Goal: Transaction & Acquisition: Purchase product/service

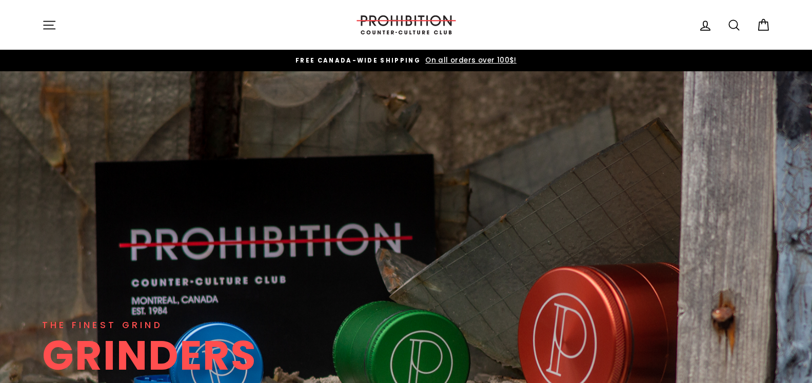
click at [48, 24] on icon "button" at bounding box center [49, 25] width 14 height 14
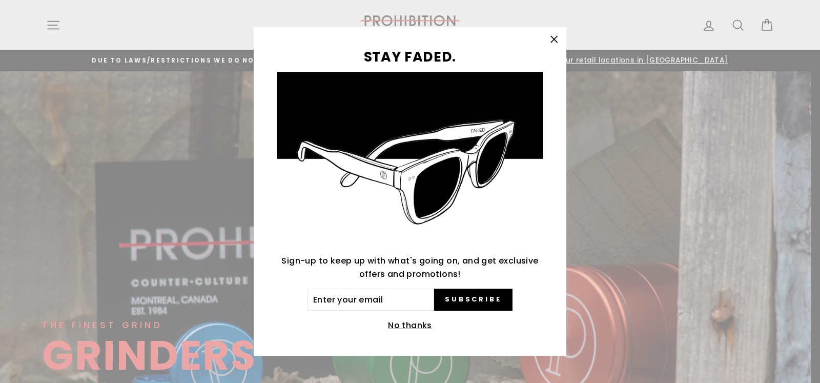
click at [550, 38] on icon "button" at bounding box center [554, 39] width 14 height 14
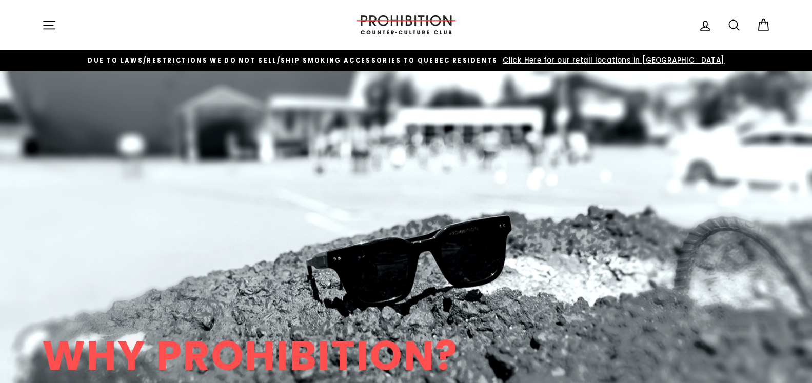
click at [51, 24] on icon "button" at bounding box center [49, 25] width 14 height 14
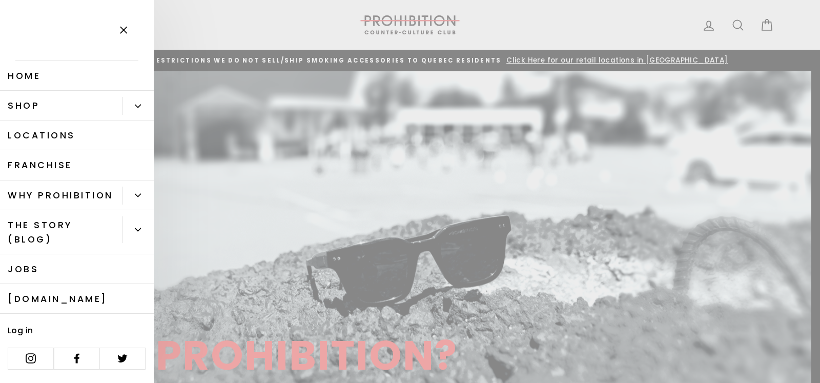
click at [53, 100] on link "Shop" at bounding box center [61, 106] width 123 height 30
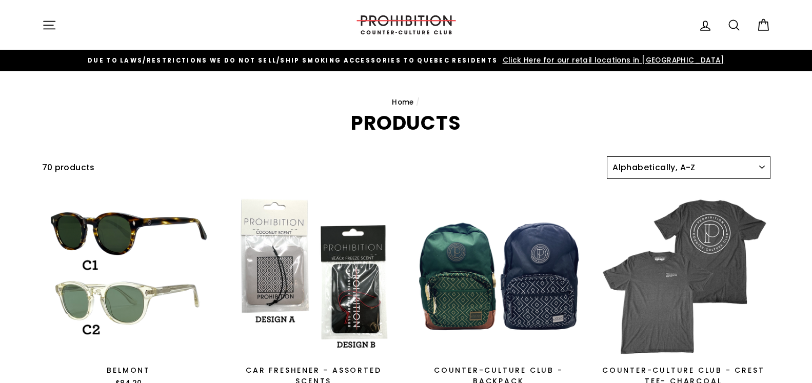
click at [607, 156] on select "Sort Featured Best selling Alphabetically, A-Z Alphabetically, Z-A Price, low t…" at bounding box center [688, 167] width 163 height 23
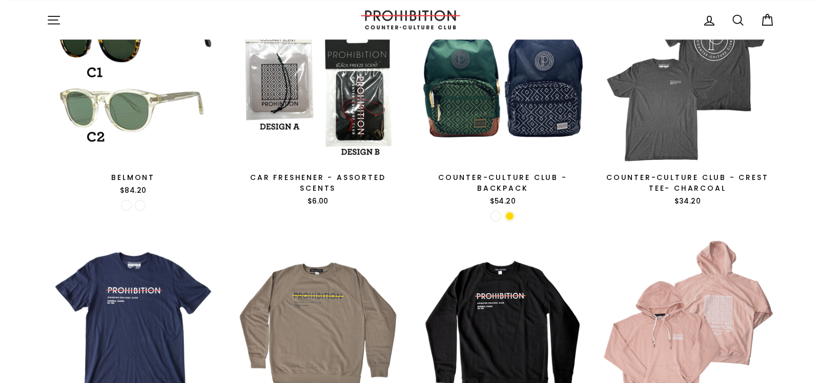
scroll to position [105, 0]
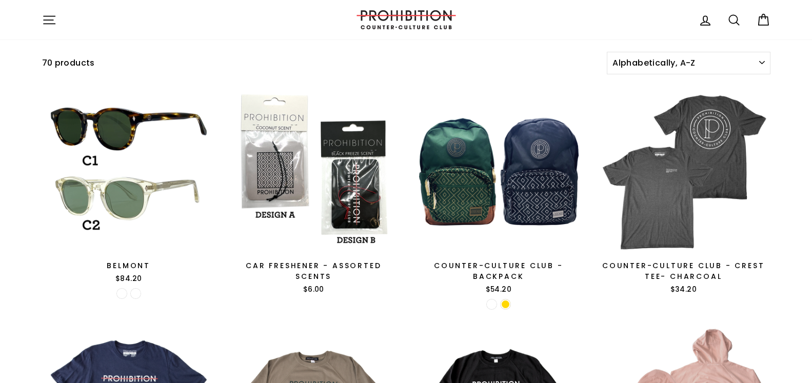
click at [54, 18] on icon "button" at bounding box center [49, 20] width 14 height 14
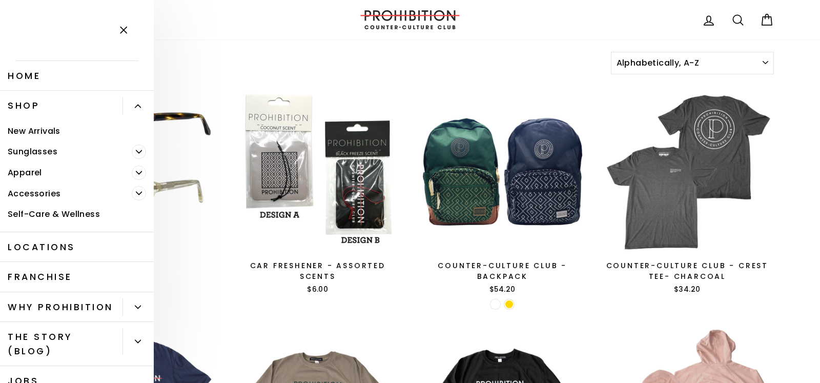
click at [135, 105] on icon "Primary" at bounding box center [138, 106] width 6 height 6
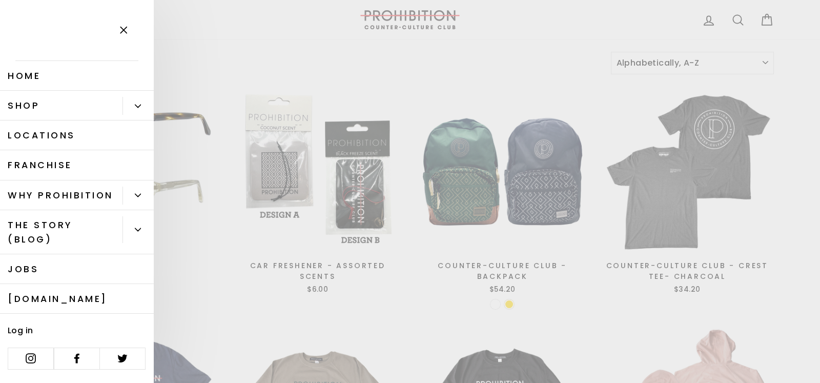
click at [130, 105] on button "Primary" at bounding box center [138, 106] width 31 height 18
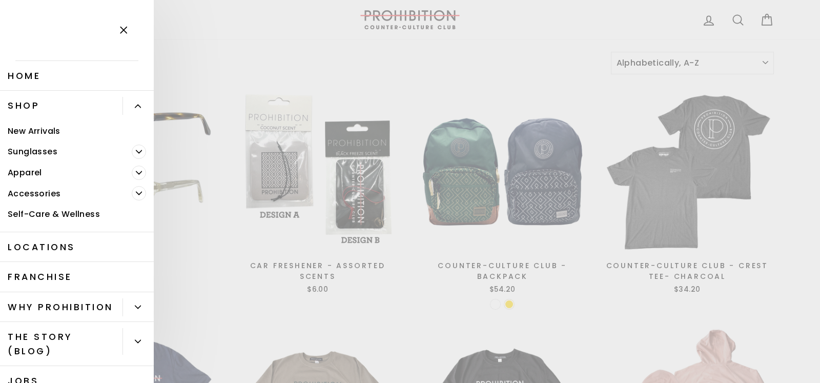
click at [136, 192] on icon "Primary" at bounding box center [139, 193] width 6 height 3
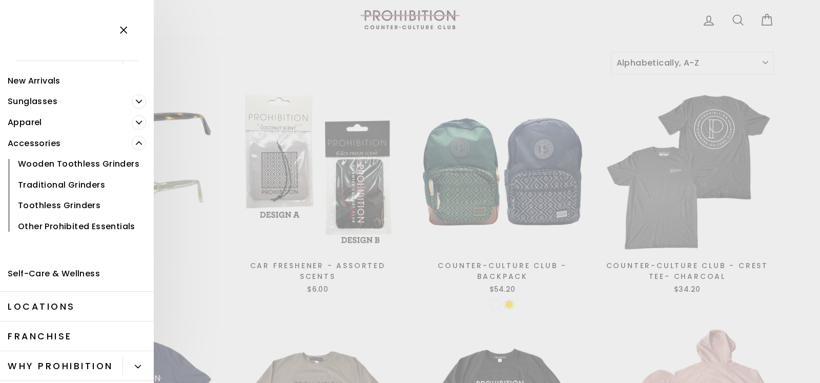
scroll to position [71, 0]
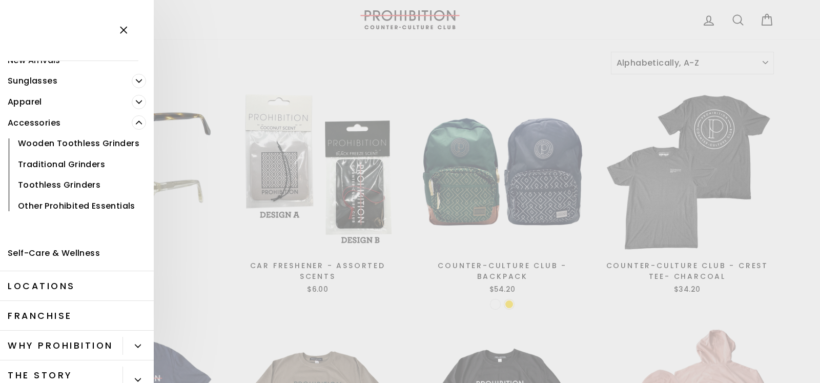
click at [69, 216] on link "Other Prohibited Essentials" at bounding box center [77, 205] width 154 height 21
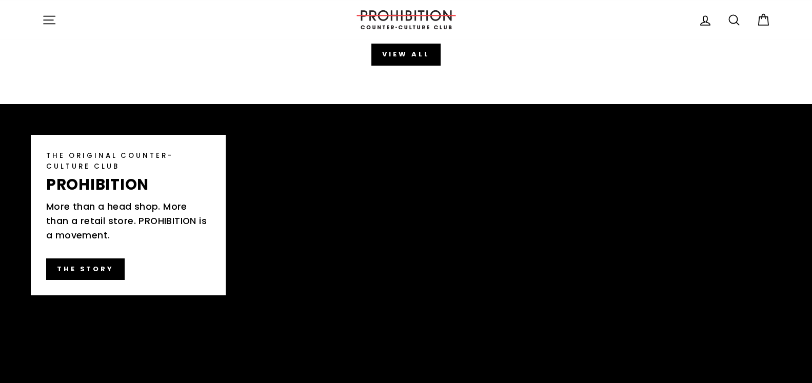
scroll to position [1408, 0]
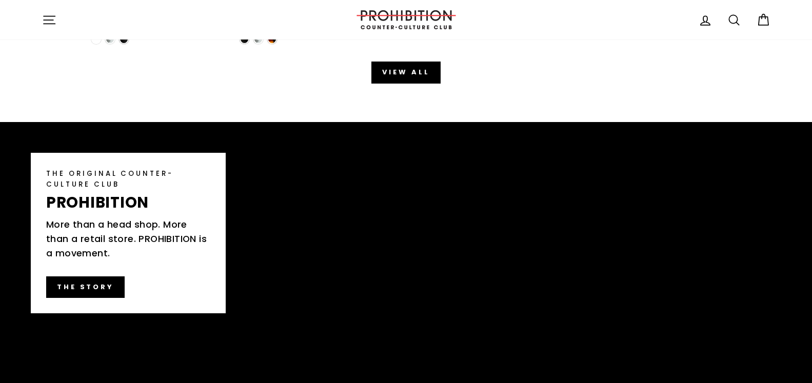
click at [733, 21] on icon at bounding box center [733, 20] width 14 height 14
type input "bong"
click at [42, 8] on button "Search" at bounding box center [53, 20] width 22 height 24
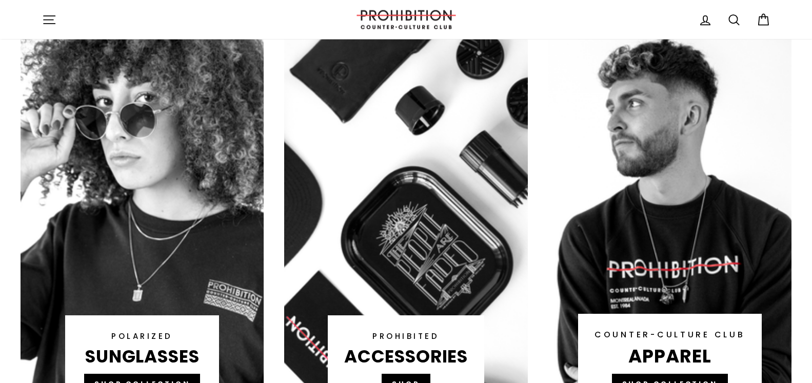
scroll to position [575, 0]
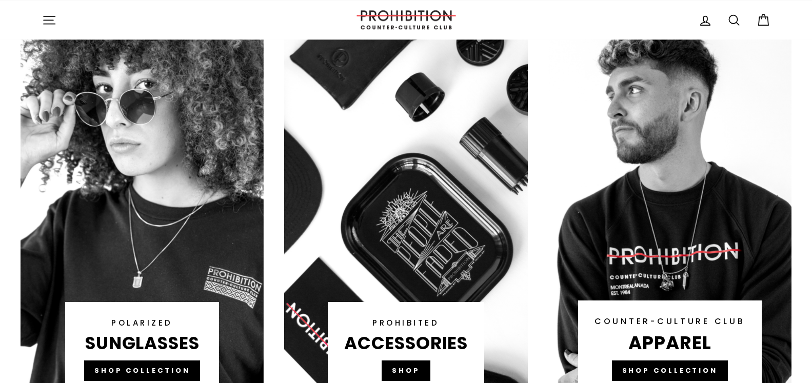
scroll to position [575, 0]
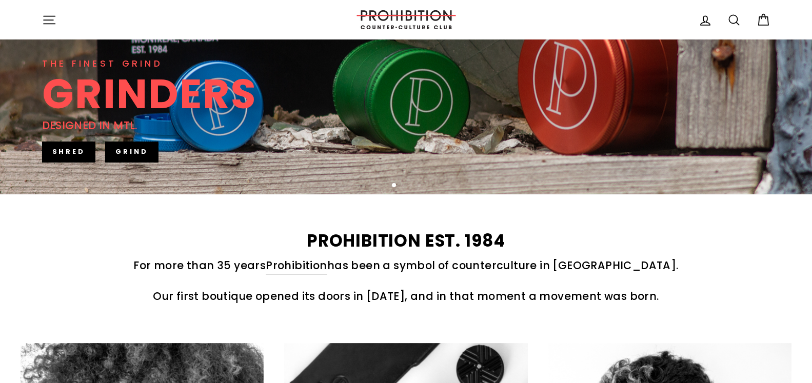
scroll to position [471, 0]
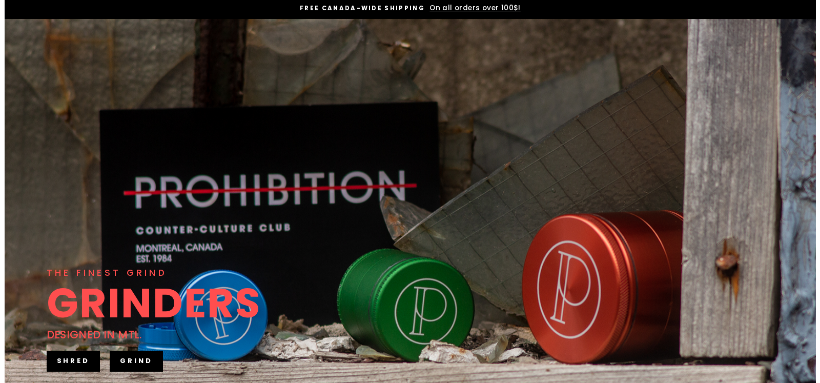
scroll to position [105, 0]
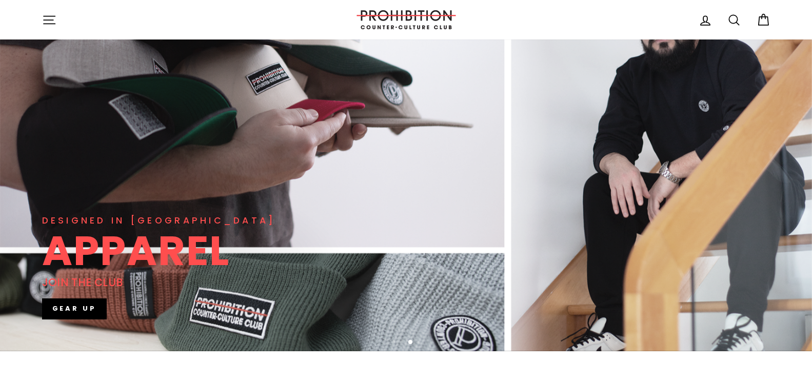
click at [50, 16] on icon "button" at bounding box center [49, 20] width 11 height 8
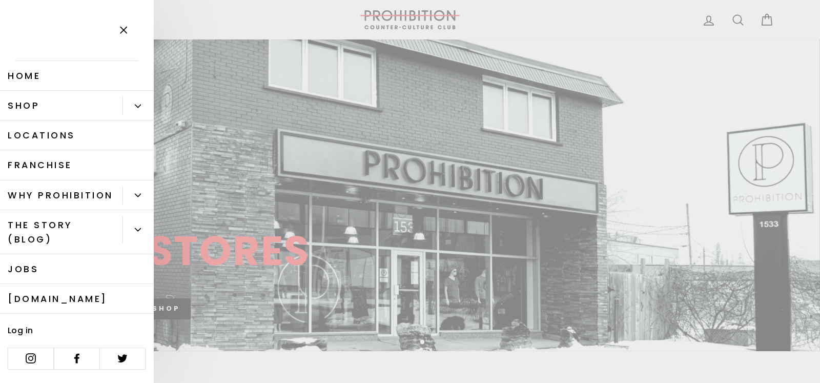
click at [134, 106] on button "Primary" at bounding box center [138, 106] width 31 height 18
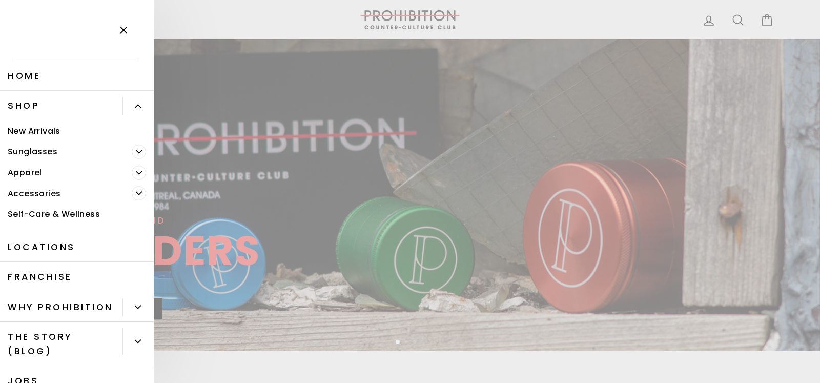
click at [136, 191] on icon "Primary" at bounding box center [139, 193] width 6 height 6
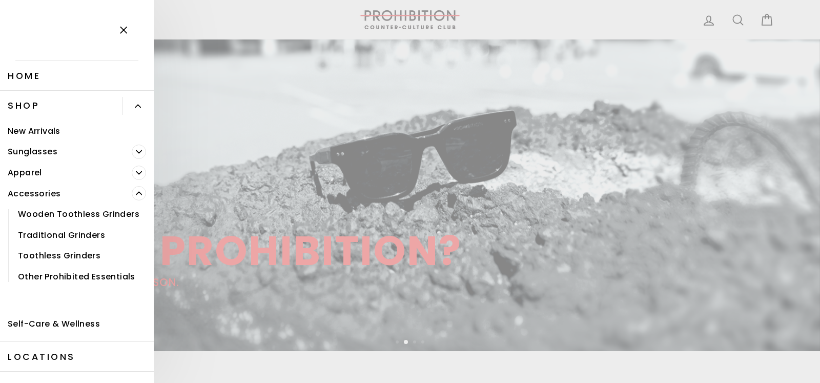
scroll to position [71, 0]
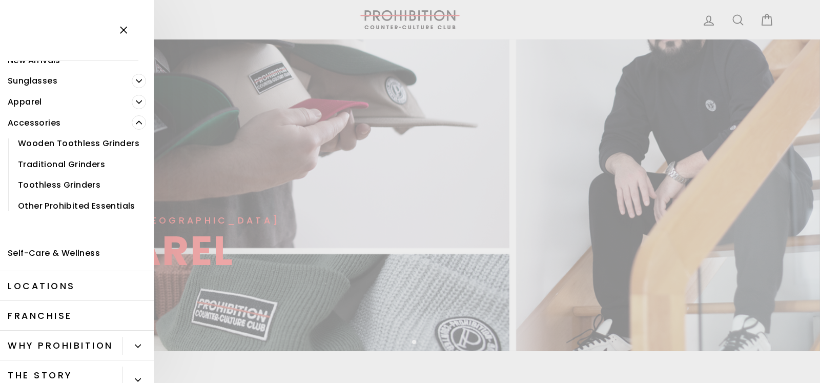
click at [73, 216] on link "Other Prohibited Essentials" at bounding box center [77, 205] width 154 height 21
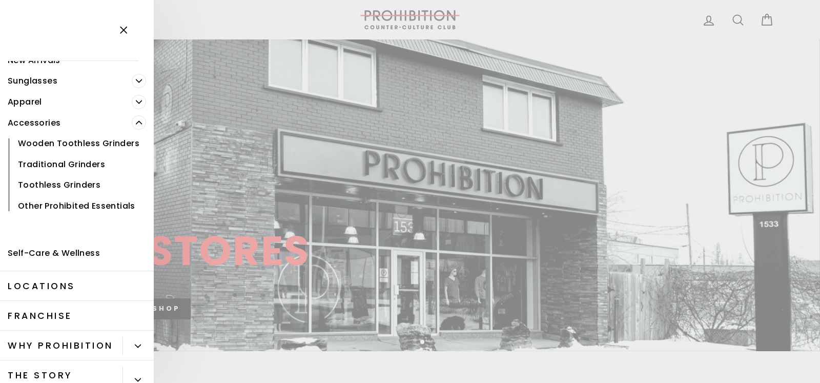
click at [64, 215] on link "Other Prohibited Essentials" at bounding box center [77, 205] width 154 height 21
